Goal: Information Seeking & Learning: Learn about a topic

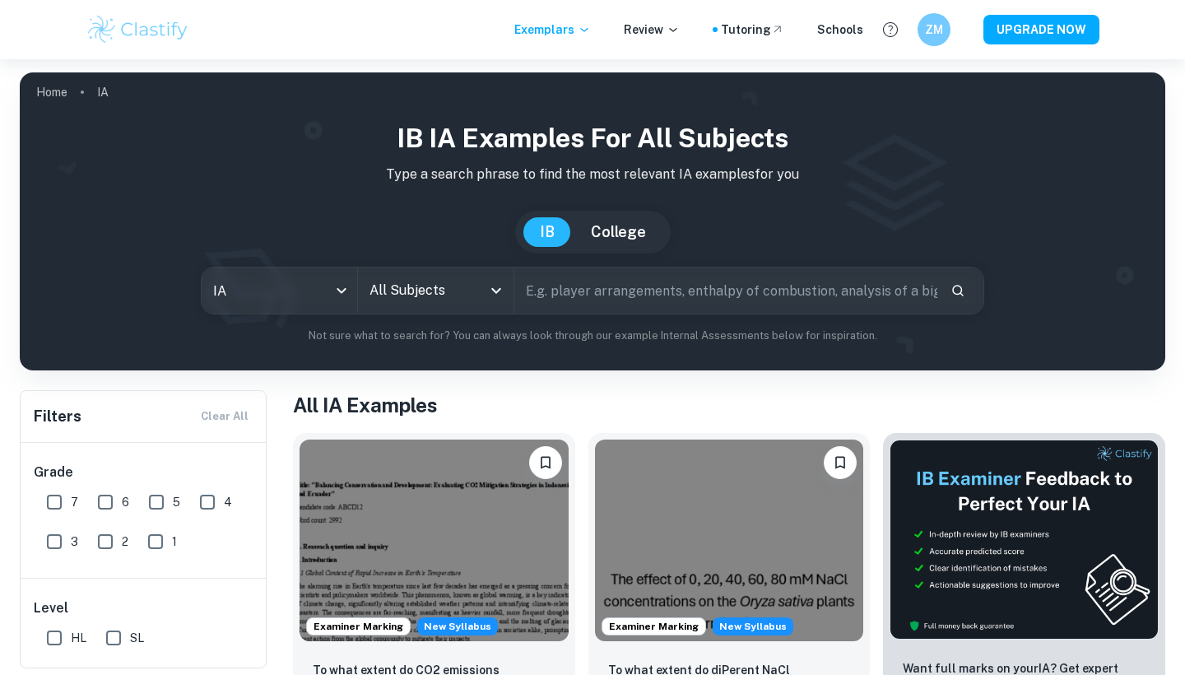
click at [437, 305] on input "All Subjects" at bounding box center [423, 290] width 116 height 31
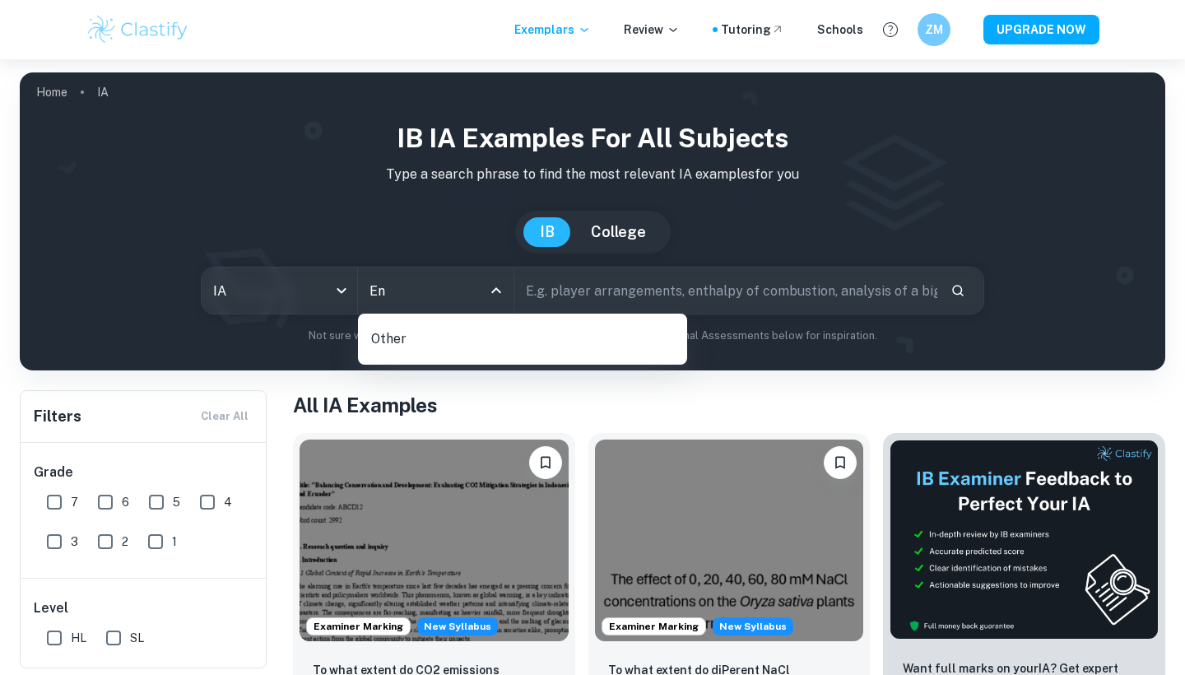
type input "E"
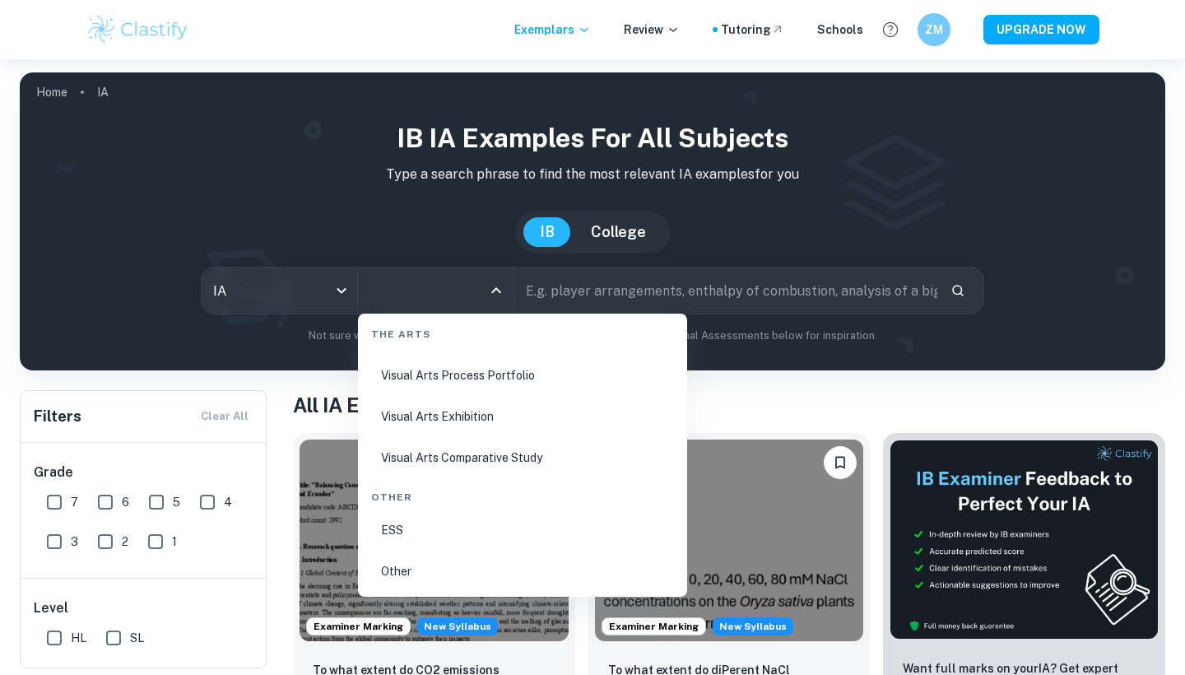
scroll to position [3159, 0]
click at [371, 537] on li "ESS" at bounding box center [523, 530] width 316 height 38
type input "ESS"
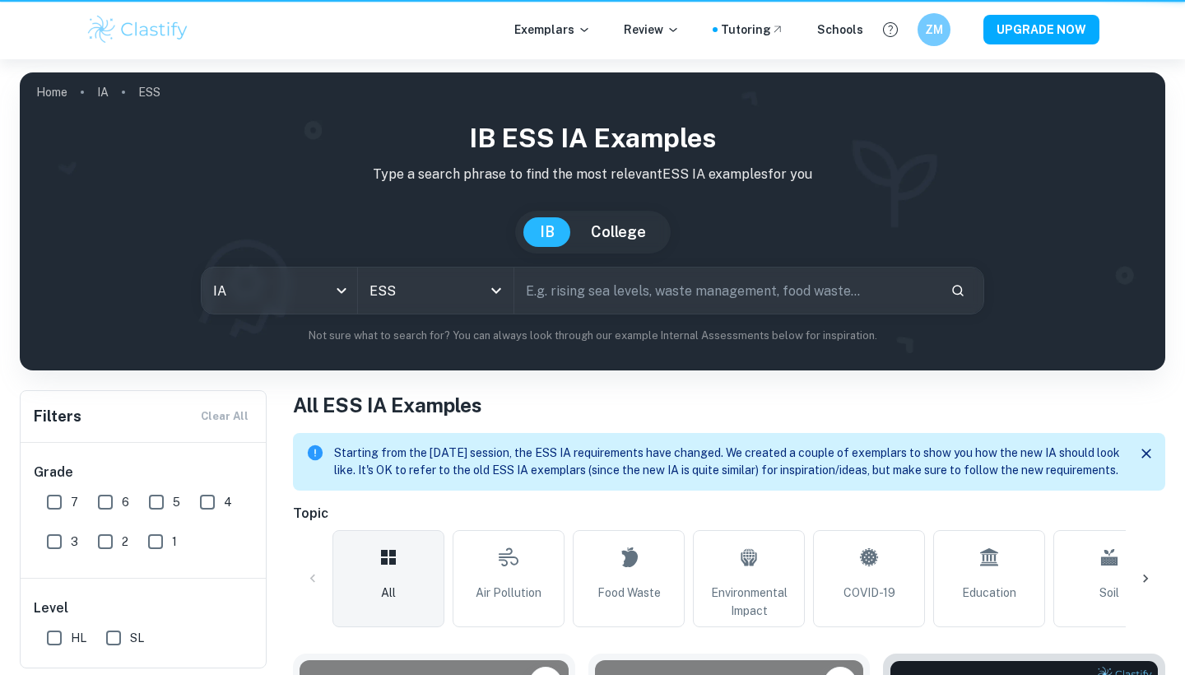
click at [769, 288] on input "text" at bounding box center [725, 291] width 423 height 46
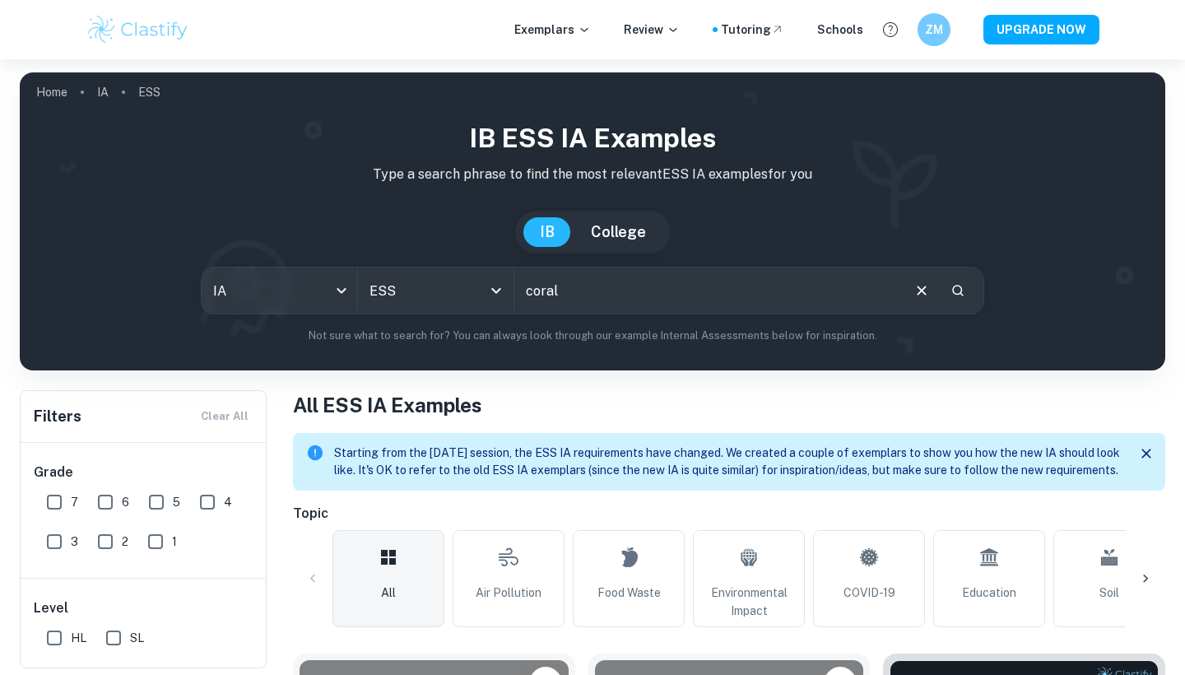
type input "coral"
click at [59, 497] on input "7" at bounding box center [54, 502] width 33 height 33
checkbox input "true"
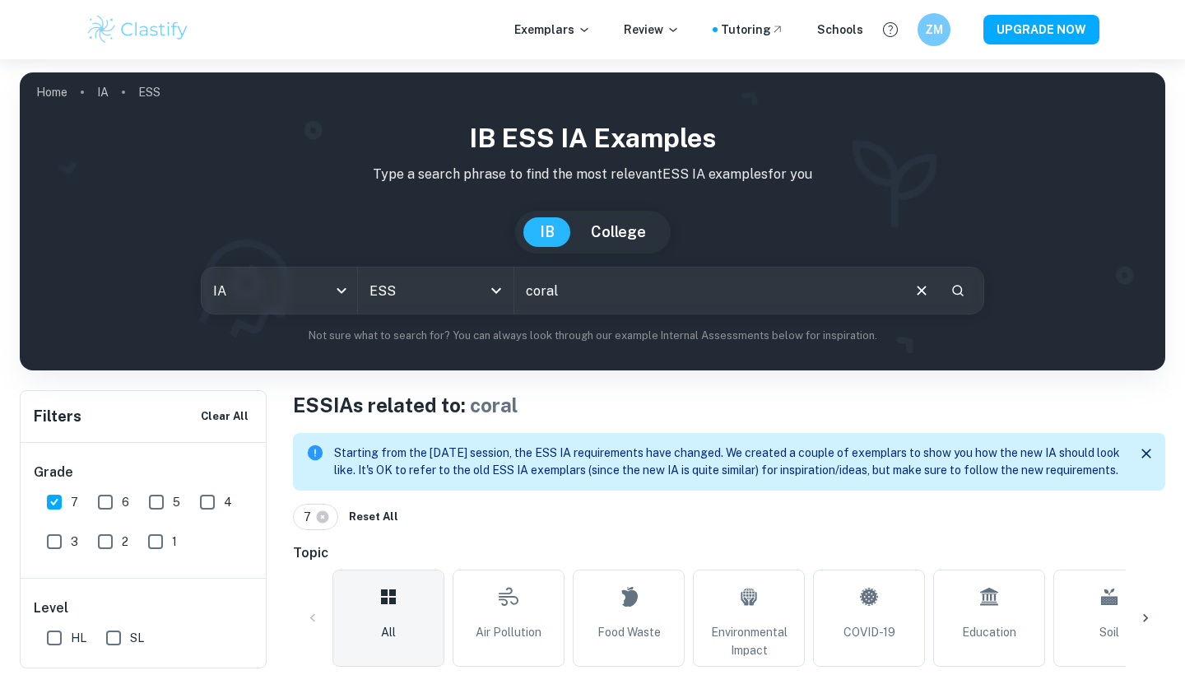
click at [117, 634] on input "SL" at bounding box center [113, 637] width 33 height 33
checkbox input "true"
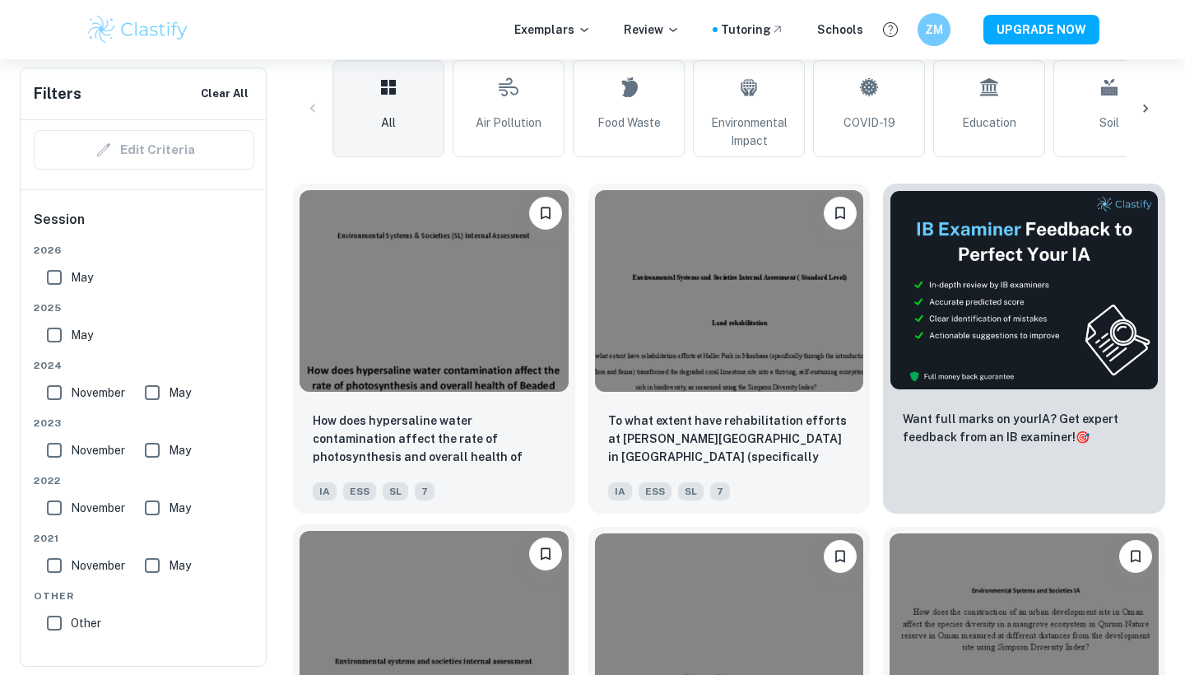
scroll to position [500, 0]
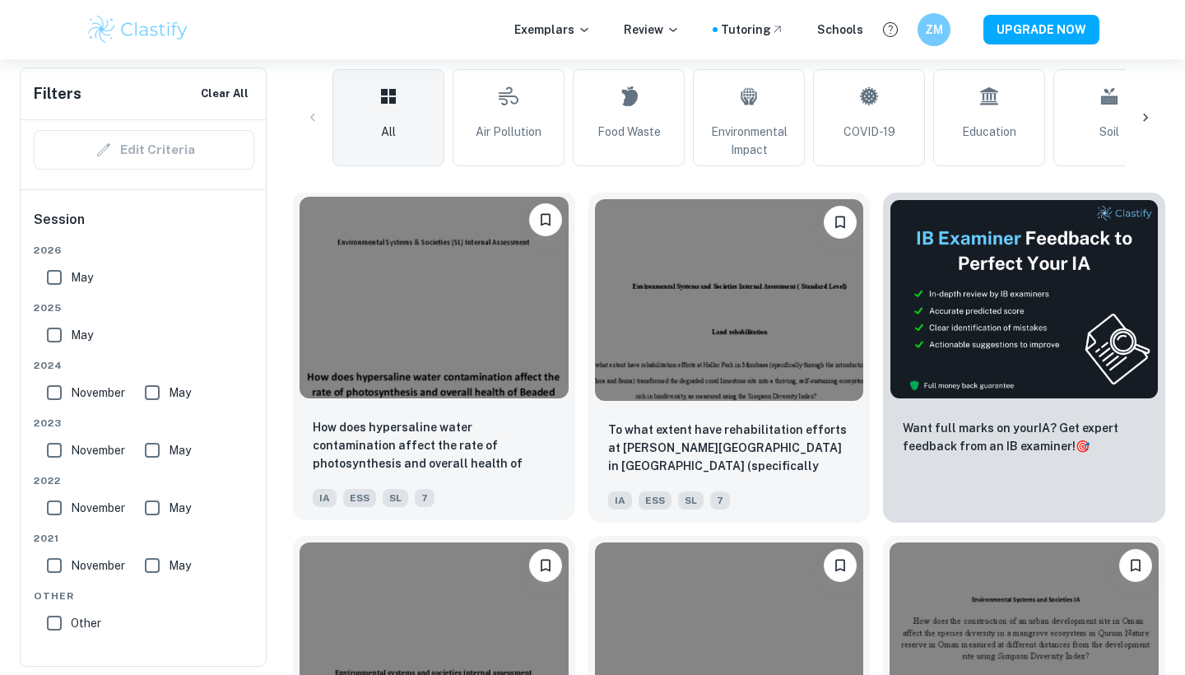
click at [449, 333] on img at bounding box center [434, 298] width 269 height 202
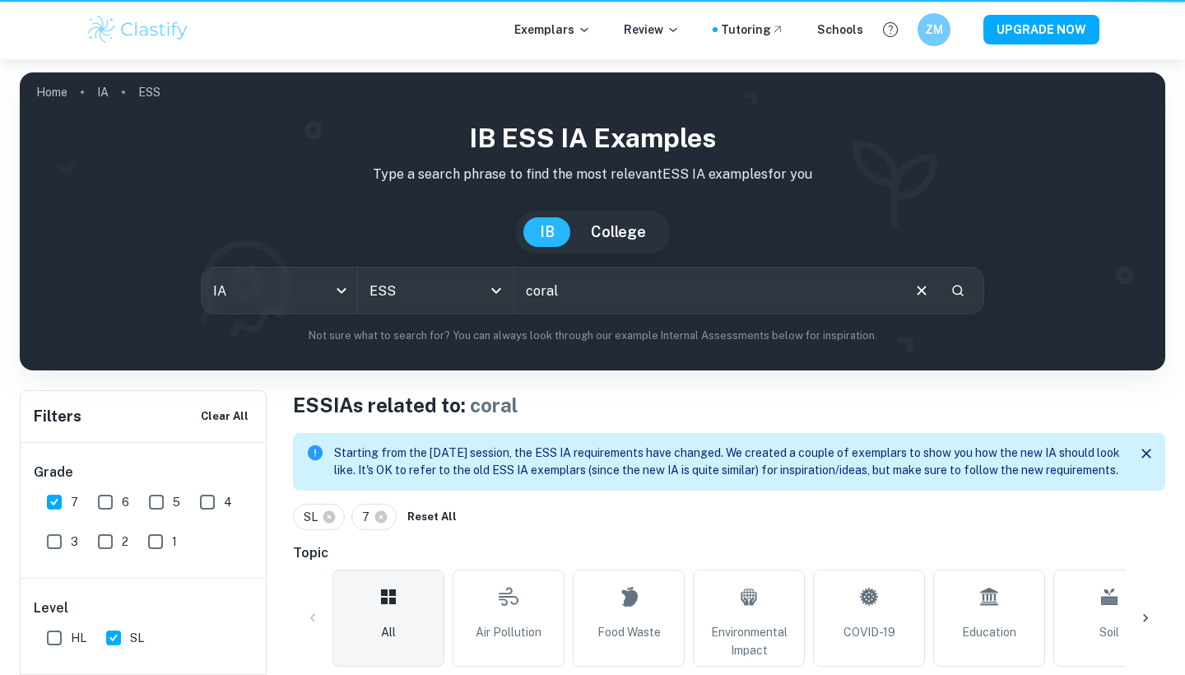
scroll to position [500, 0]
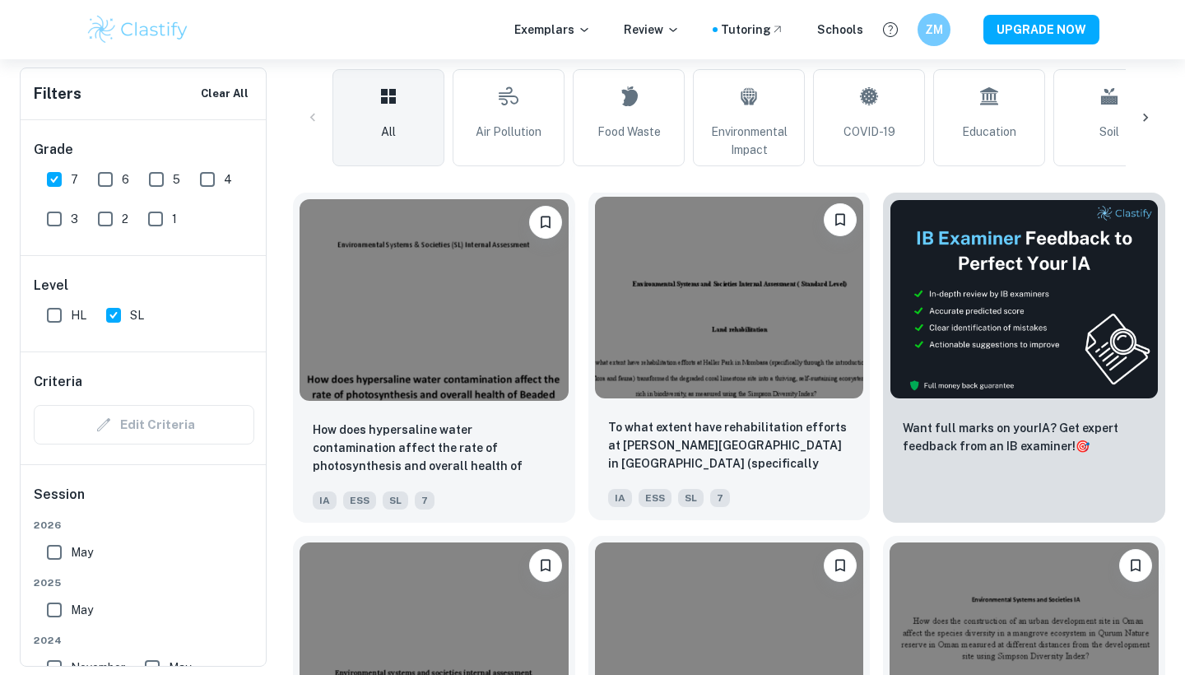
click at [762, 423] on div "To what extent have rehabilitation efforts at [PERSON_NAME][GEOGRAPHIC_DATA] in…" at bounding box center [730, 462] width 282 height 115
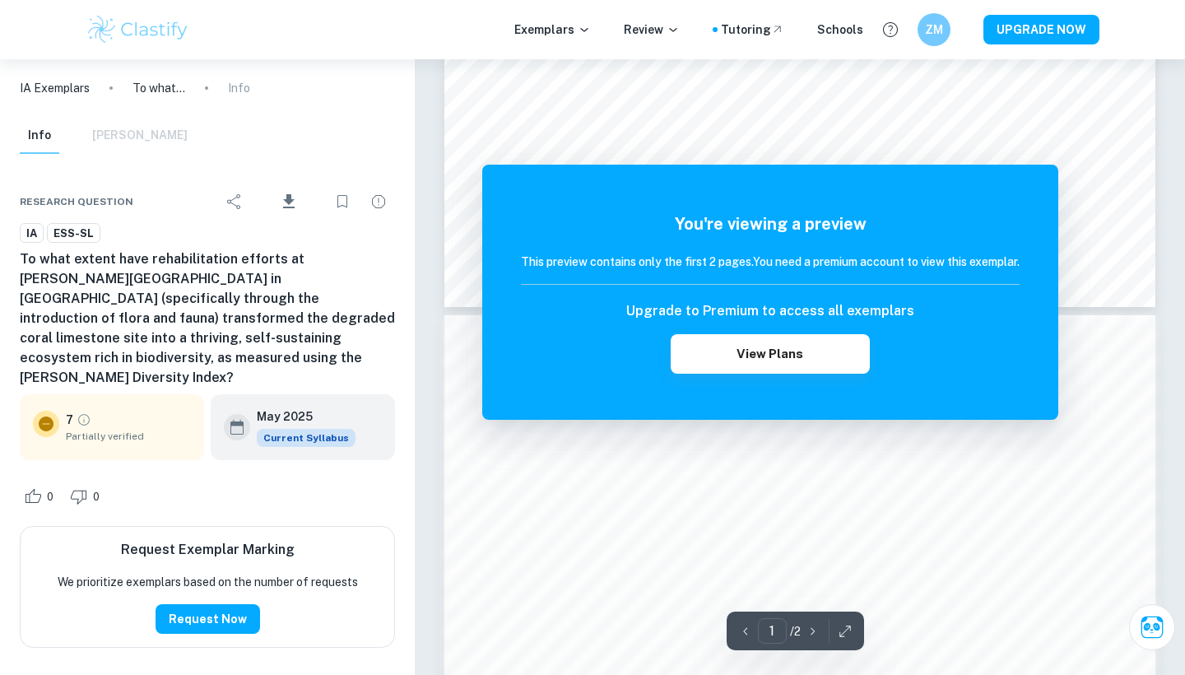
scroll to position [838, 0]
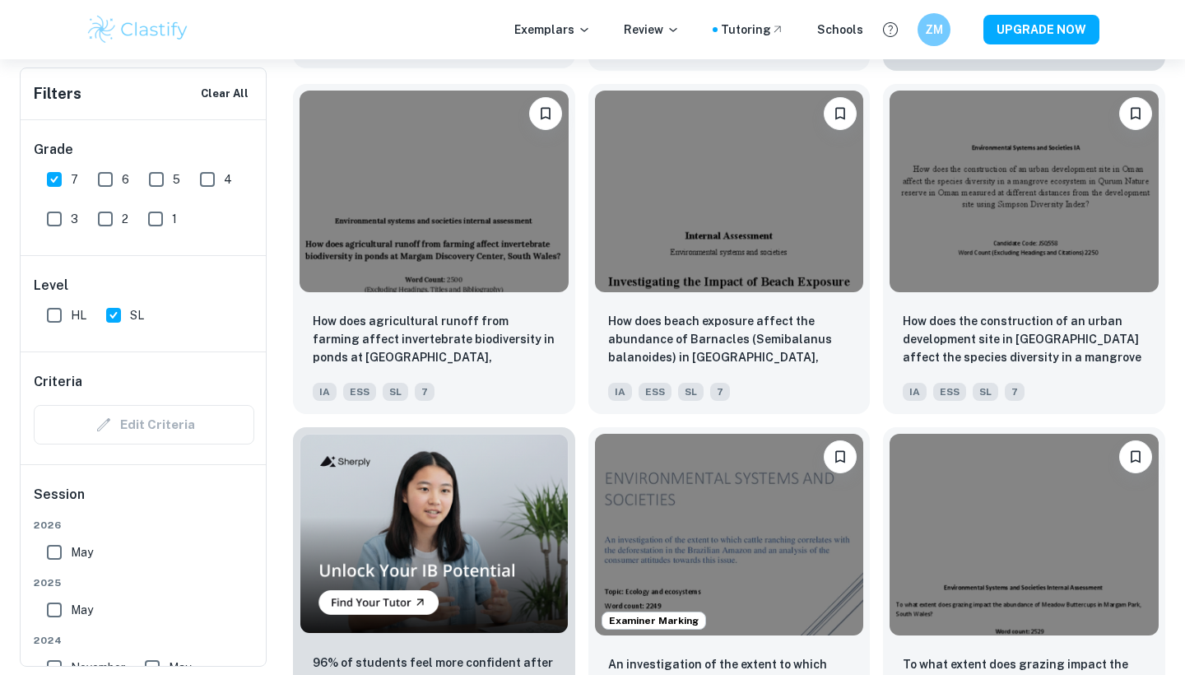
scroll to position [970, 0]
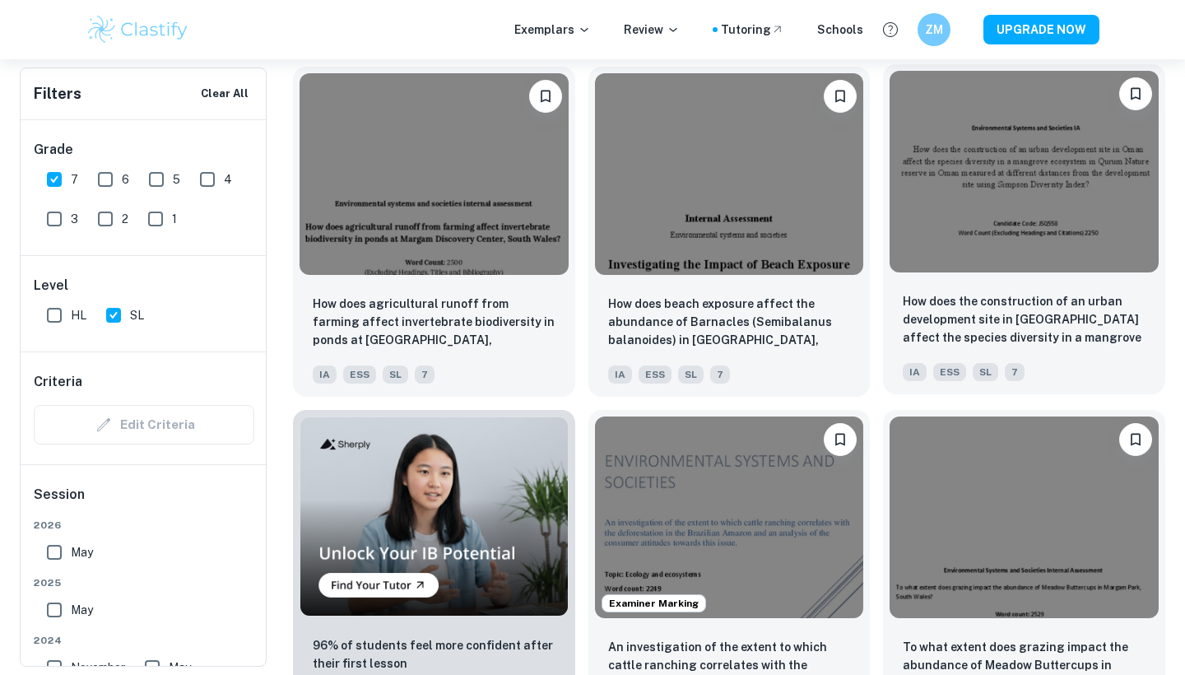
click at [956, 272] on img at bounding box center [1024, 172] width 269 height 202
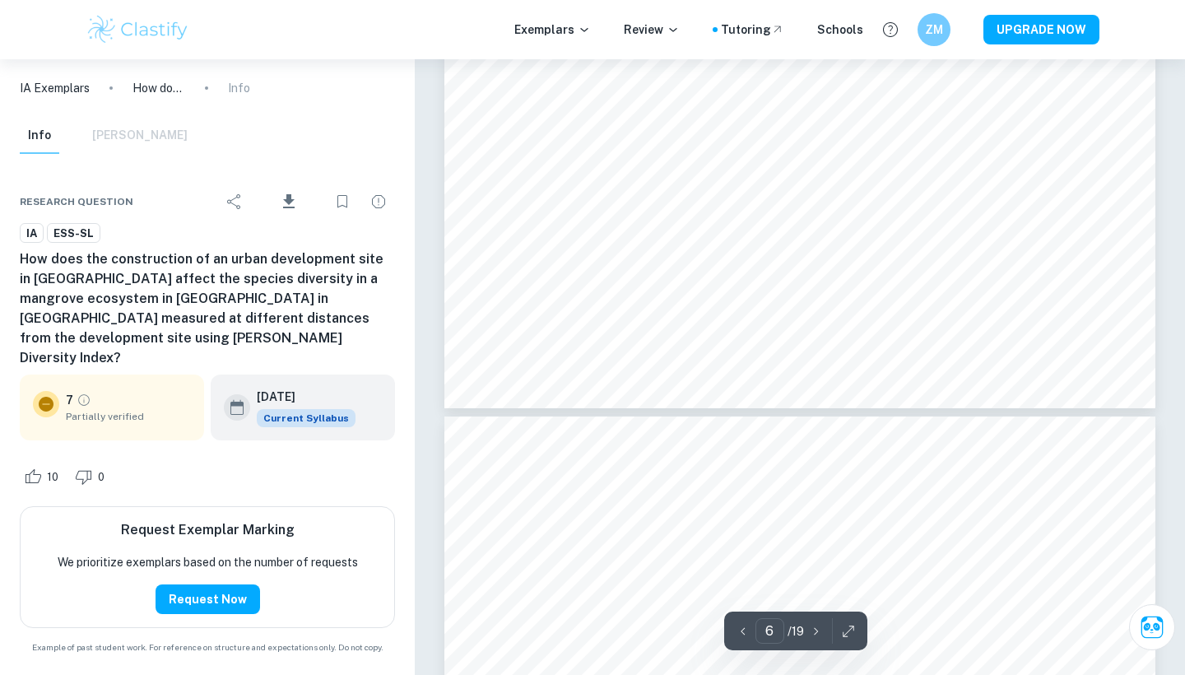
scroll to position [5466, 1]
type input "7"
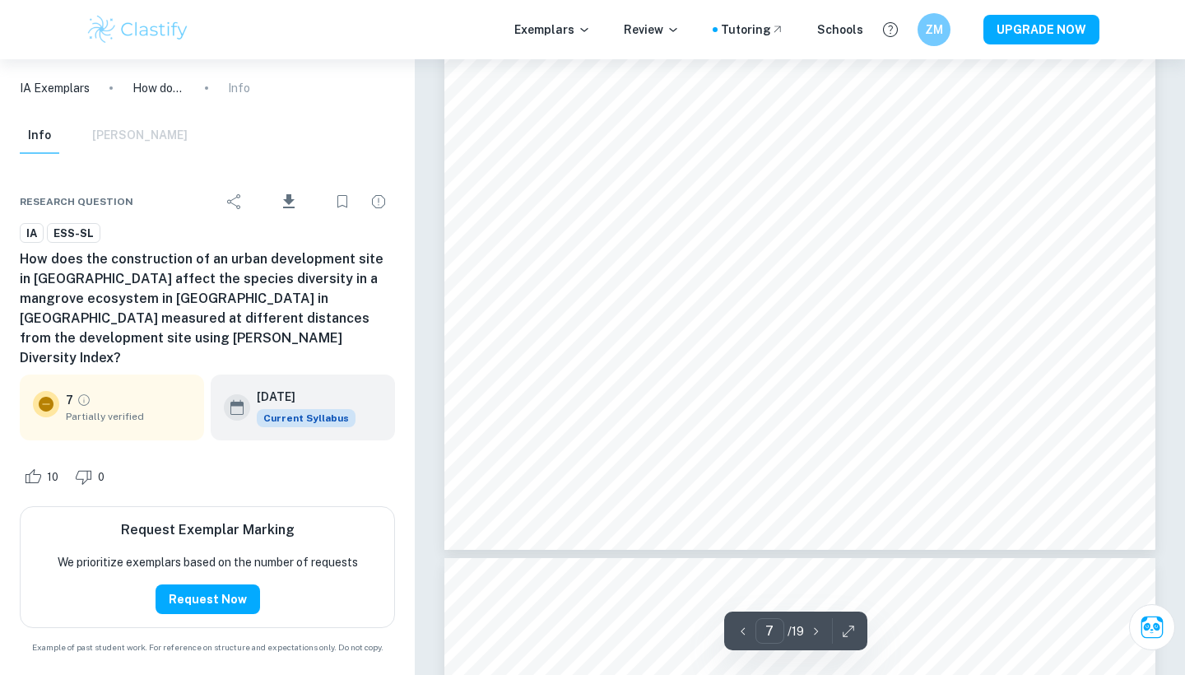
scroll to position [6282, 0]
